Goal: Information Seeking & Learning: Compare options

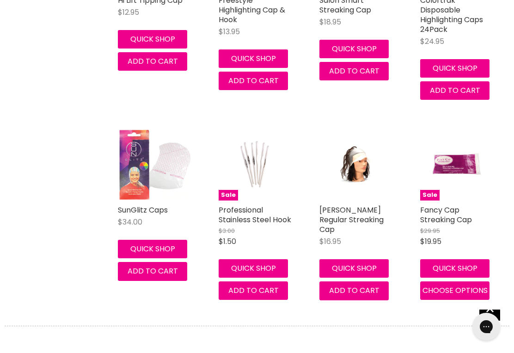
scroll to position [338, 0]
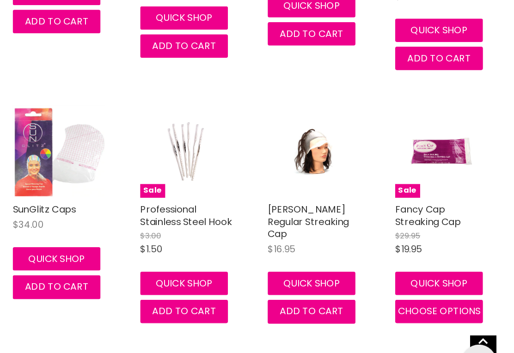
click at [420, 201] on link "Fancy Cap Streaking Cap" at bounding box center [446, 211] width 52 height 20
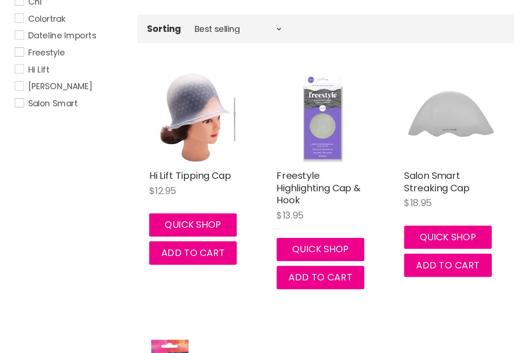
scroll to position [133, 0]
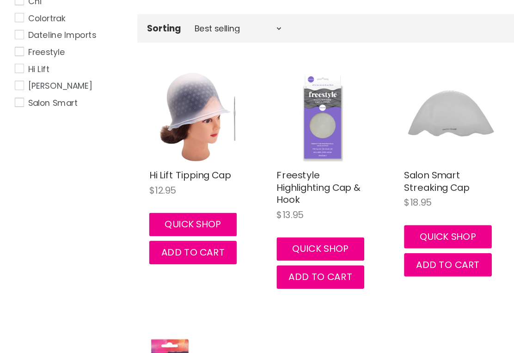
click at [136, 196] on link "Hi Lift Tipping Cap" at bounding box center [150, 201] width 65 height 11
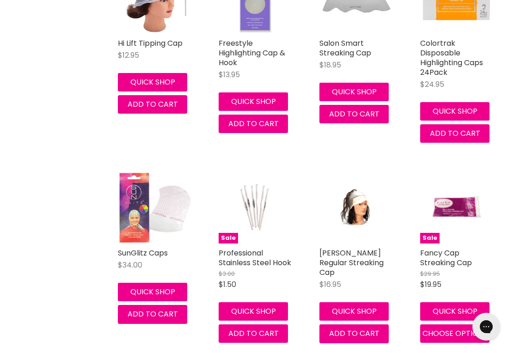
scroll to position [290, 0]
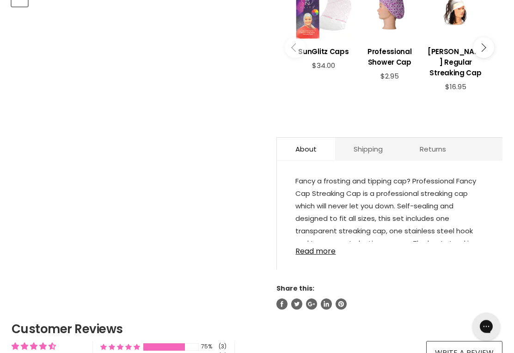
scroll to position [419, 0]
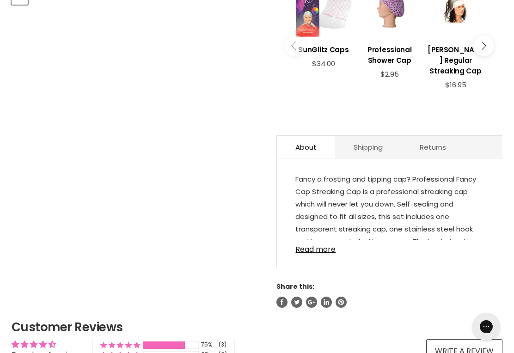
click at [331, 254] on link "Read more" at bounding box center [389, 247] width 189 height 14
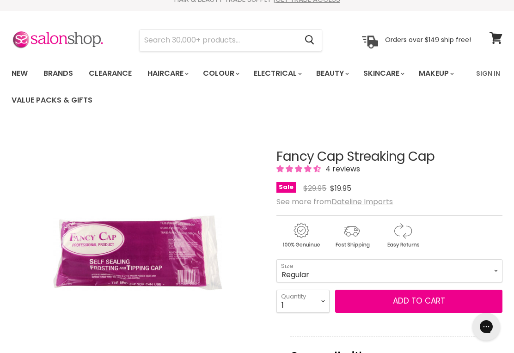
scroll to position [0, 0]
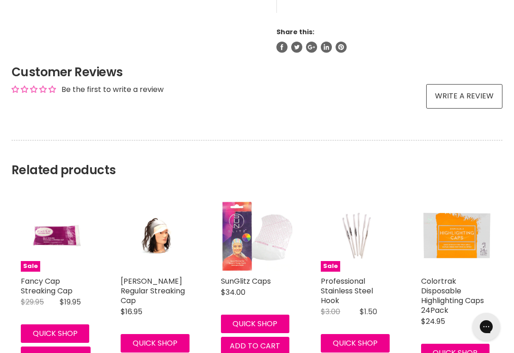
scroll to position [604, 0]
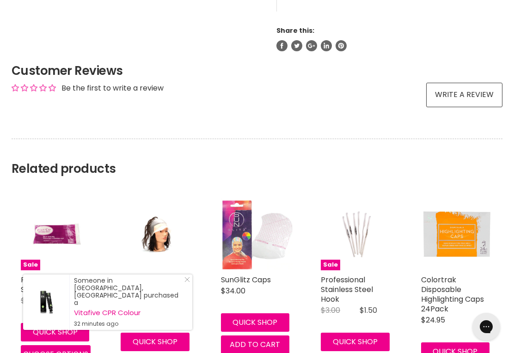
click at [153, 290] on link "[PERSON_NAME] Regular Streaking Cap" at bounding box center [153, 290] width 64 height 30
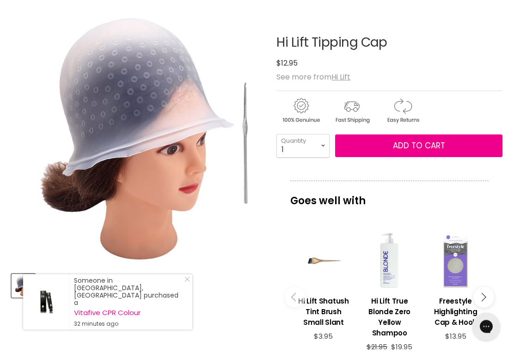
scroll to position [92, 0]
